Goal: Navigation & Orientation: Find specific page/section

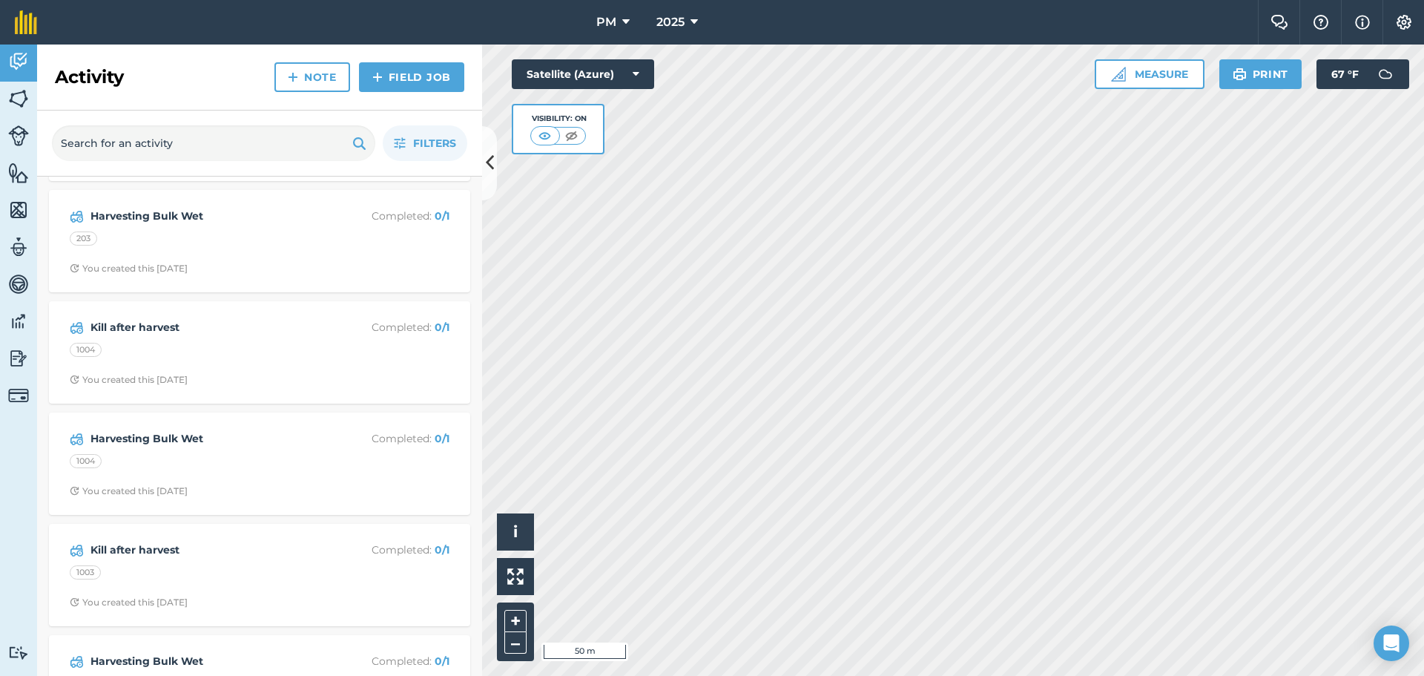
scroll to position [2225, 0]
click at [19, 359] on img at bounding box center [18, 358] width 21 height 22
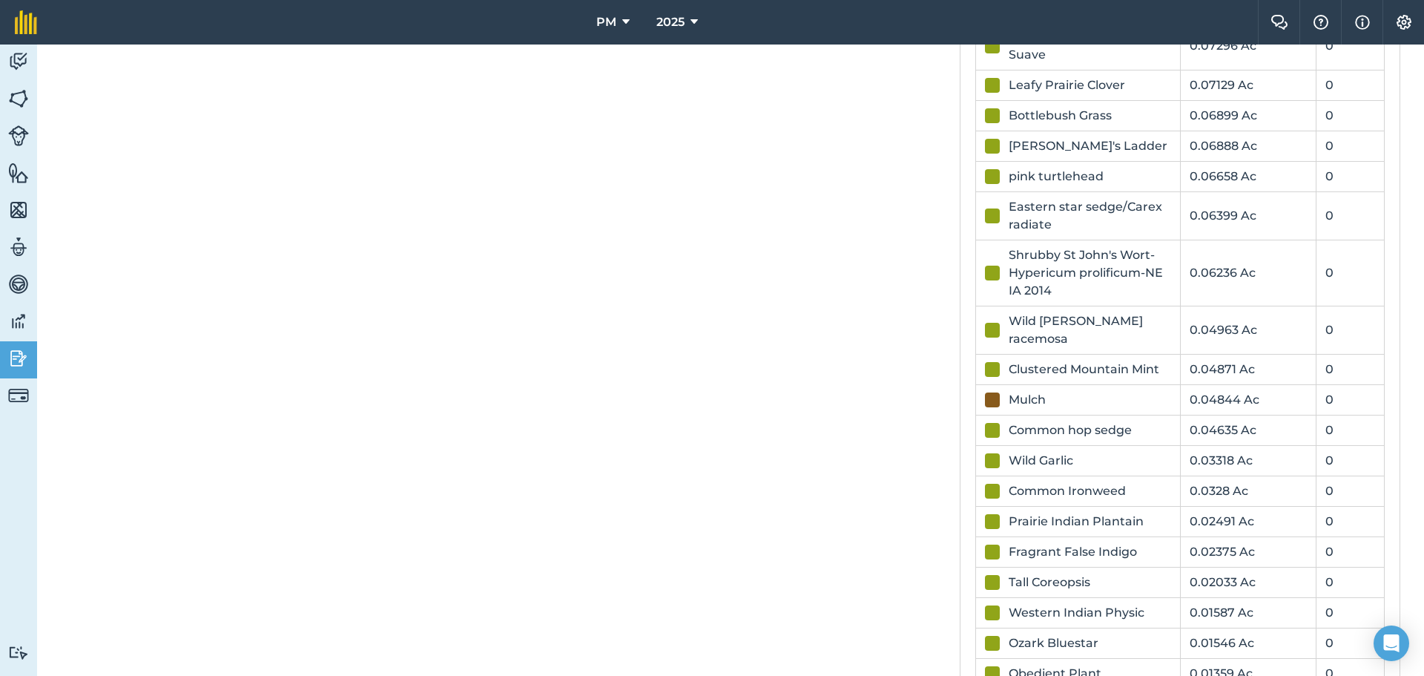
scroll to position [3160, 0]
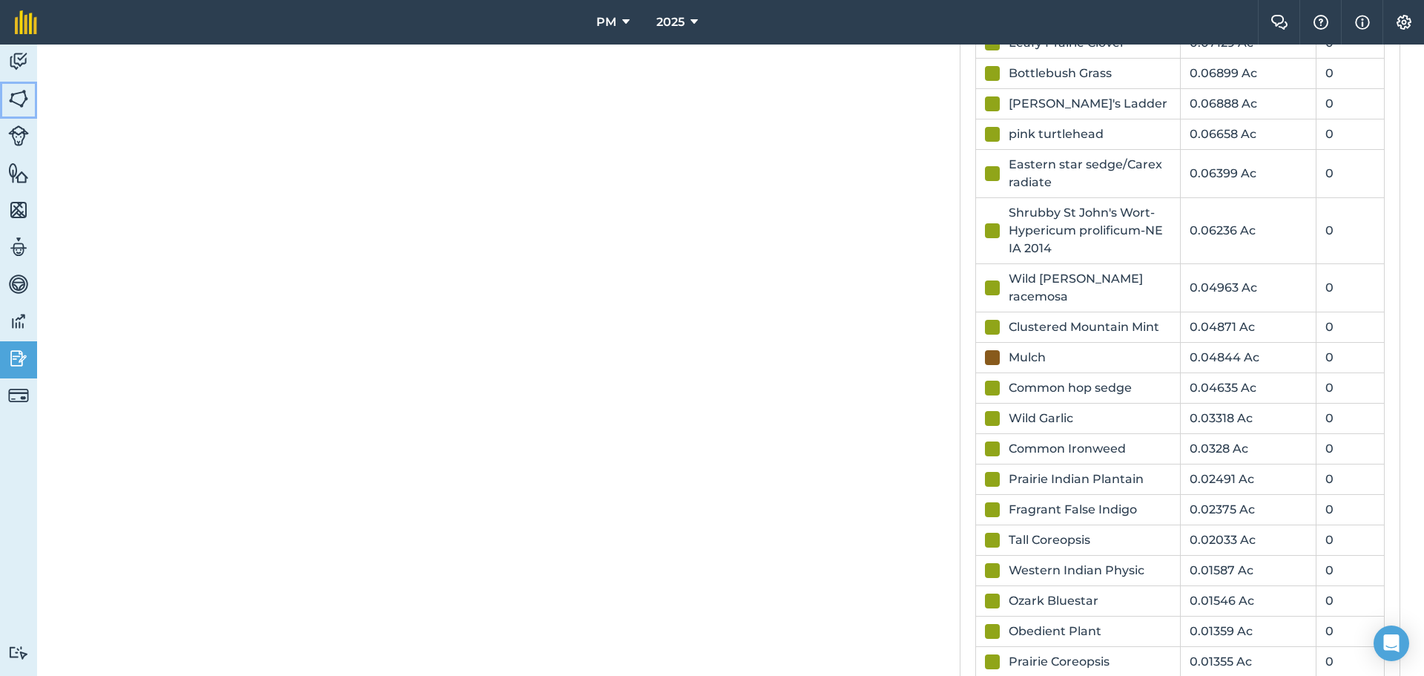
click at [20, 99] on img at bounding box center [18, 99] width 21 height 22
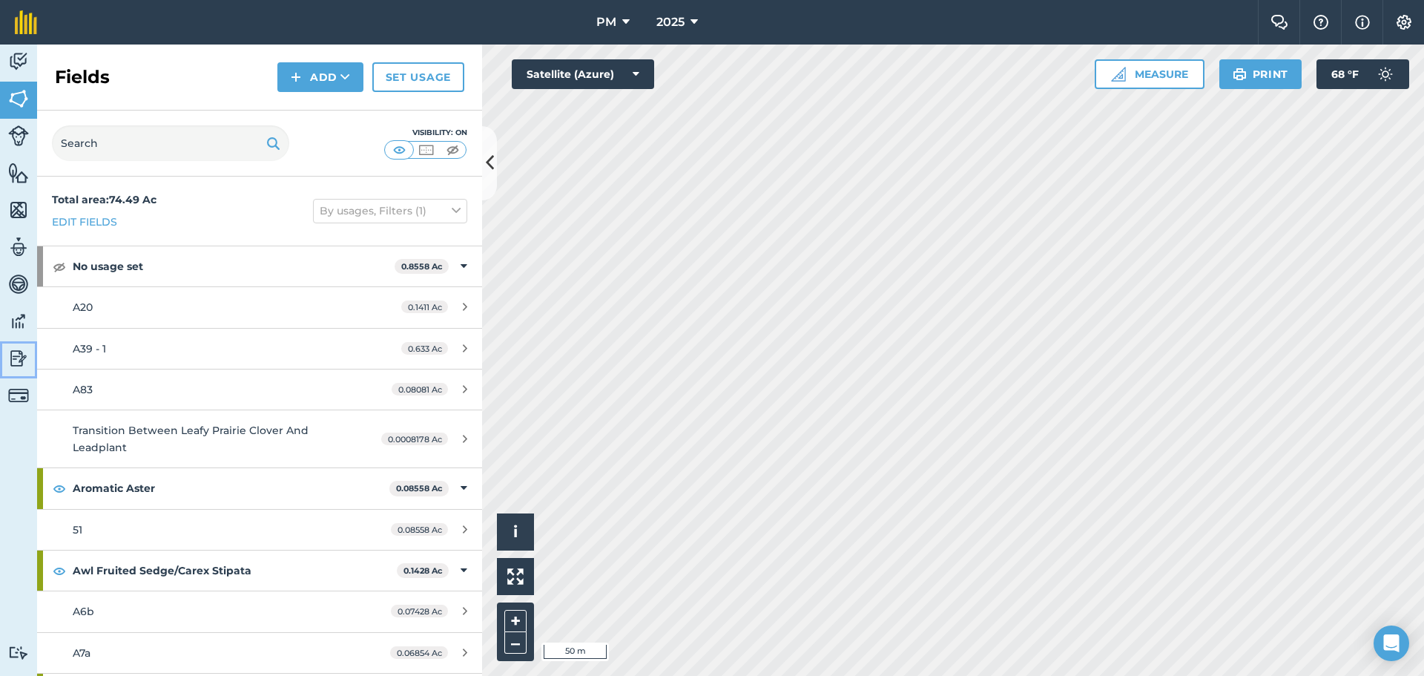
click at [12, 361] on img at bounding box center [18, 358] width 21 height 22
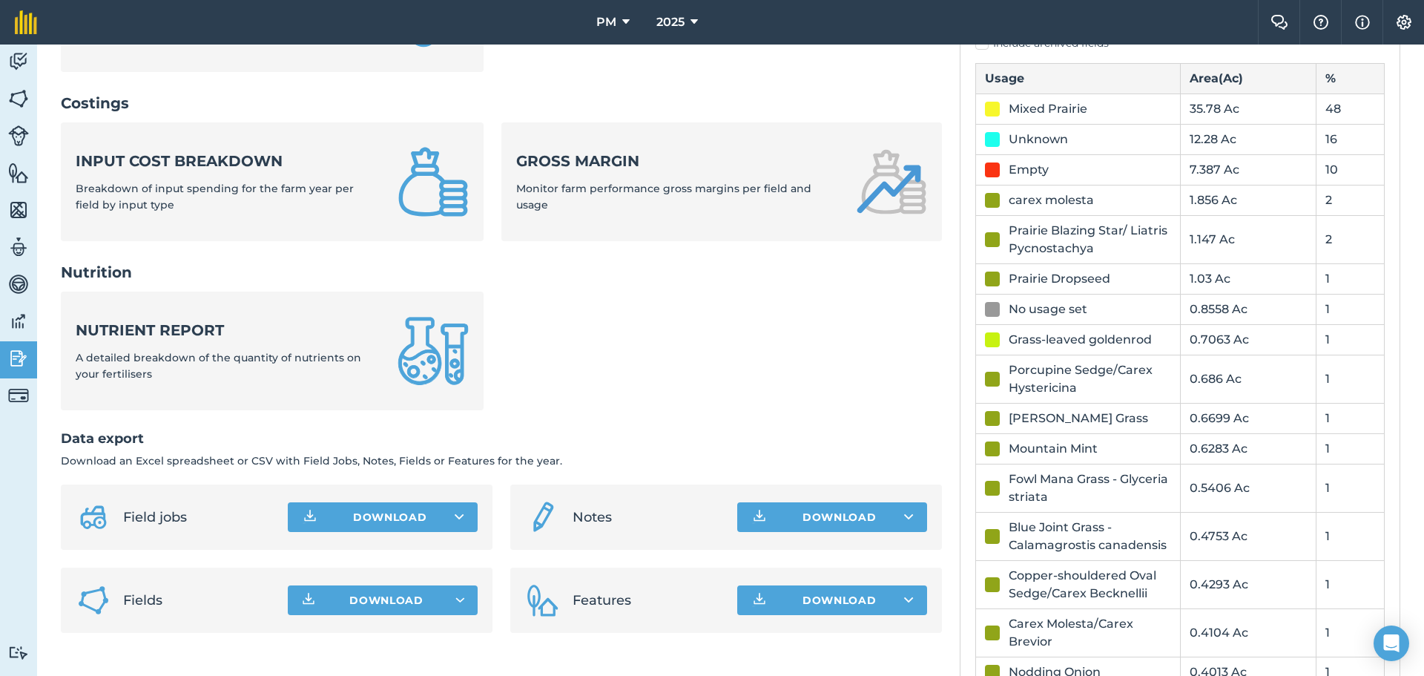
scroll to position [519, 0]
